Goal: Task Accomplishment & Management: Complete application form

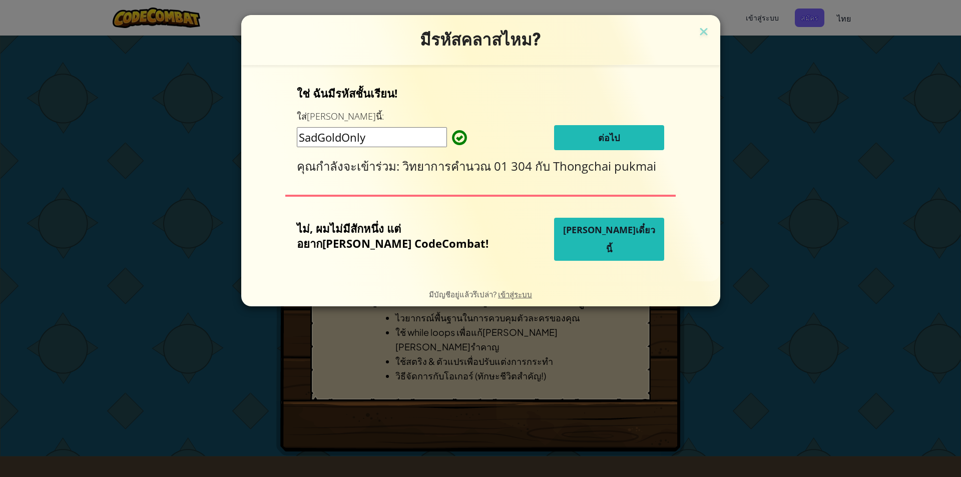
click at [564, 138] on button "ต่อไป" at bounding box center [609, 137] width 110 height 25
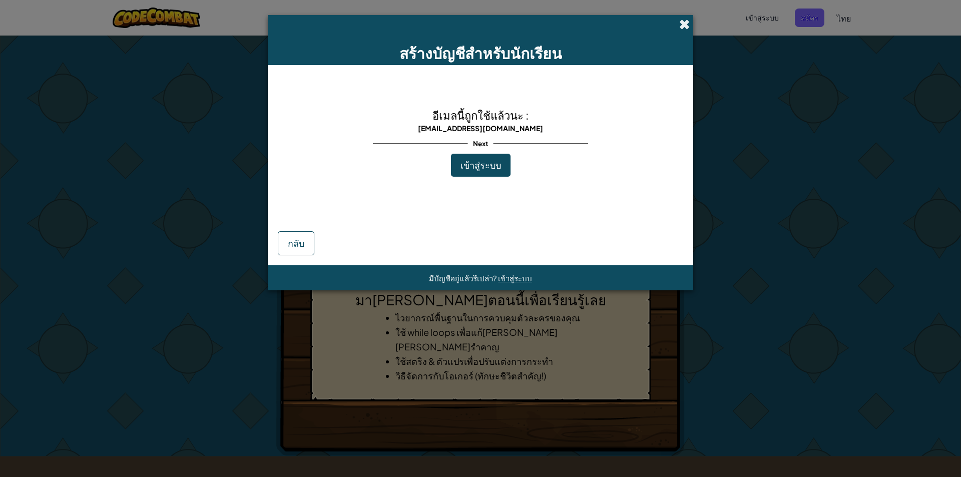
click at [689, 26] on span at bounding box center [684, 24] width 11 height 11
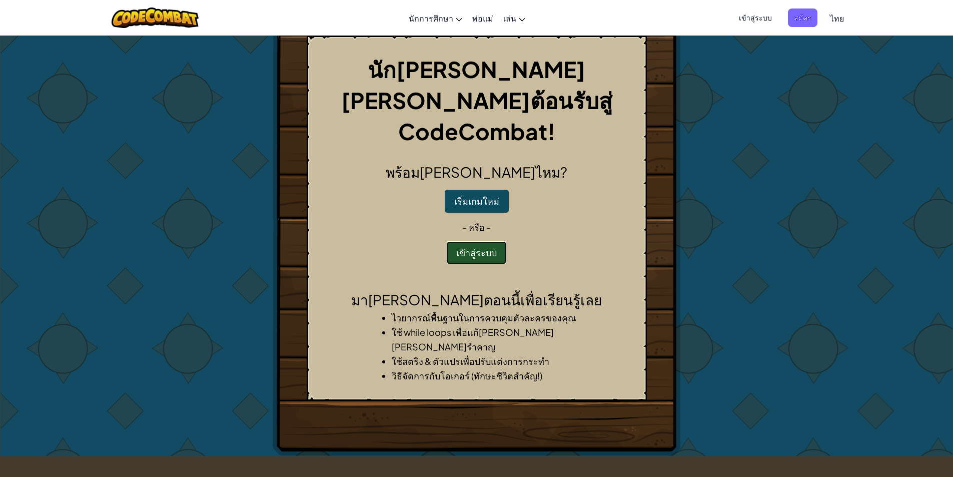
click at [486, 241] on button "เข้าสู่ระบบ" at bounding box center [477, 252] width 60 height 23
